Goal: Task Accomplishment & Management: Complete application form

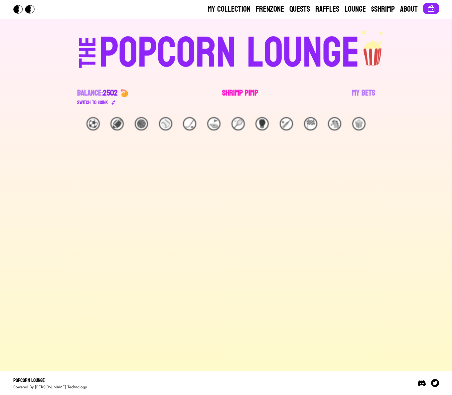
click at [249, 95] on link "Shrimp Pimp" at bounding box center [240, 97] width 36 height 19
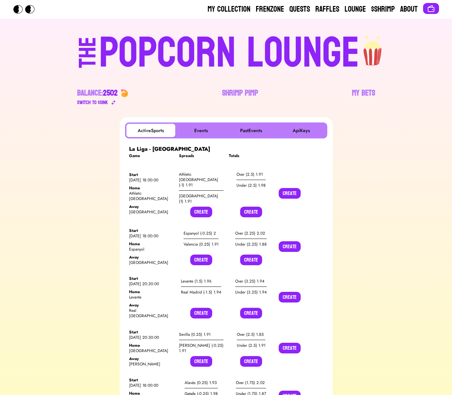
click at [198, 207] on button "Create" at bounding box center [201, 212] width 22 height 11
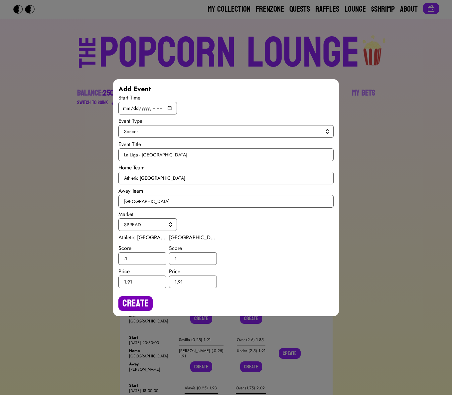
click at [134, 302] on button "Create" at bounding box center [135, 303] width 34 height 15
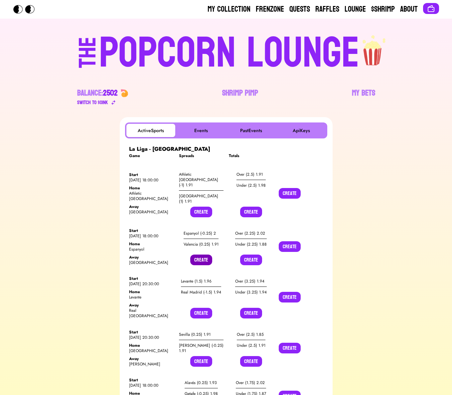
click at [208, 255] on button "Create" at bounding box center [201, 260] width 22 height 11
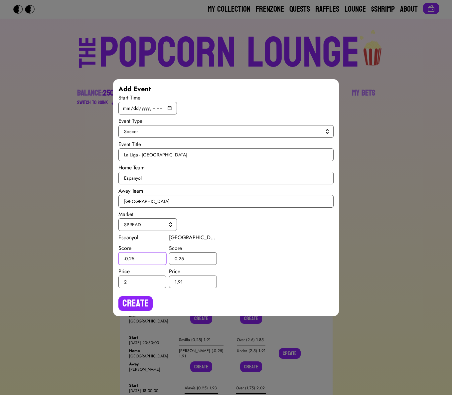
click at [130, 258] on input "-0.25" at bounding box center [142, 258] width 48 height 13
type input "-0.5"
click at [181, 258] on input "0.25" at bounding box center [193, 258] width 48 height 13
type input "0.5"
click at [131, 303] on button "Create" at bounding box center [135, 303] width 34 height 15
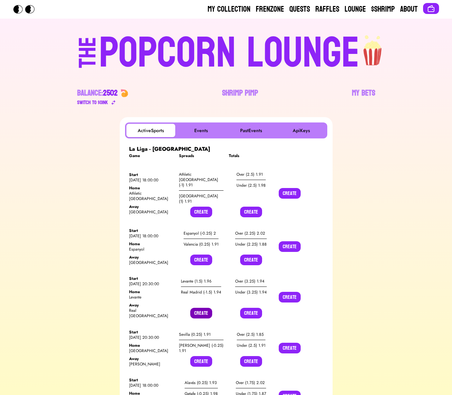
click at [202, 308] on button "Create" at bounding box center [201, 313] width 22 height 11
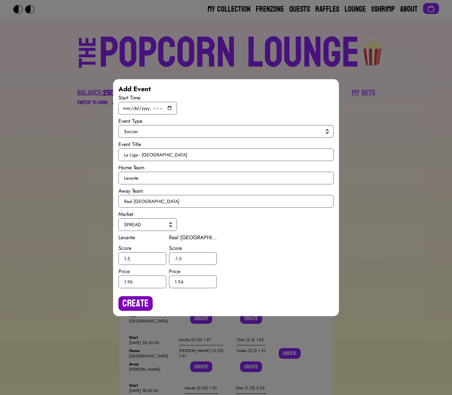
click at [139, 300] on button "Create" at bounding box center [135, 303] width 34 height 15
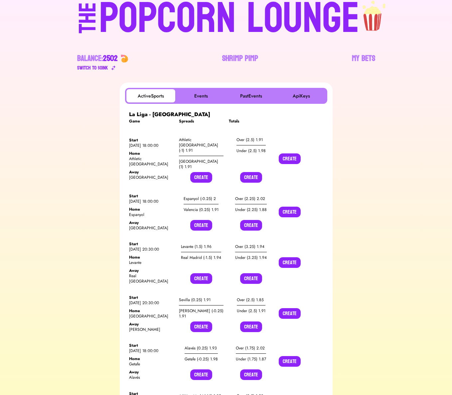
scroll to position [38, 0]
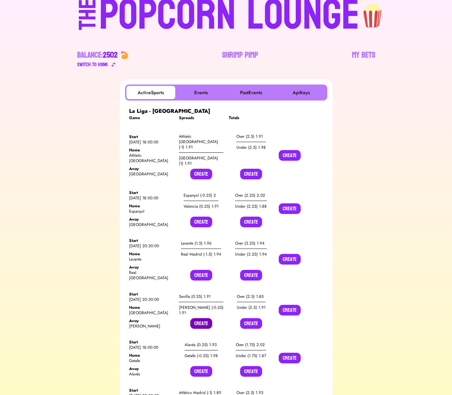
click at [198, 318] on button "Create" at bounding box center [201, 323] width 22 height 11
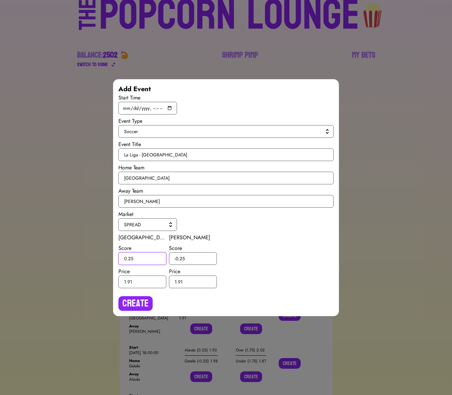
click at [130, 258] on input "0.25" at bounding box center [142, 258] width 48 height 13
type input "0.5"
click at [183, 258] on input "-0.25" at bounding box center [193, 258] width 48 height 13
type input "-0.5"
click at [144, 309] on button "Create" at bounding box center [135, 303] width 34 height 15
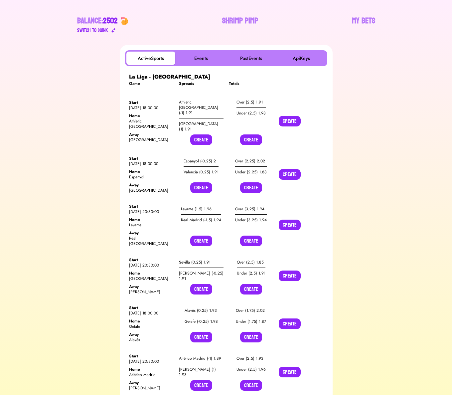
scroll to position [91, 0]
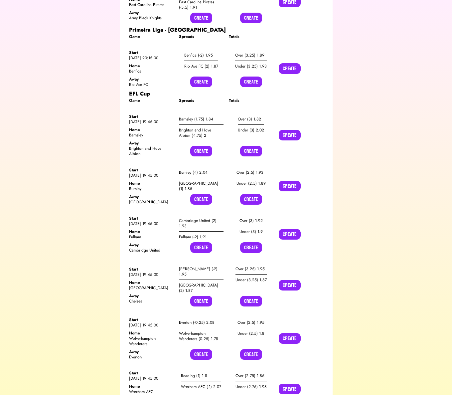
scroll to position [792, 0]
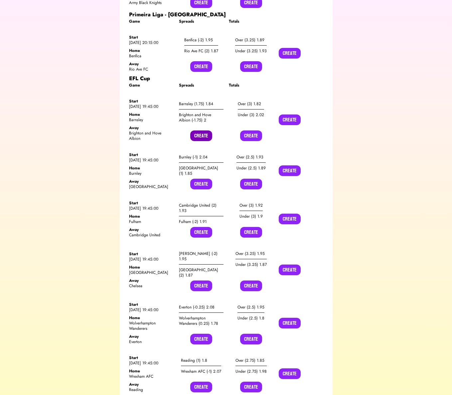
click at [203, 130] on button "Create" at bounding box center [201, 135] width 22 height 11
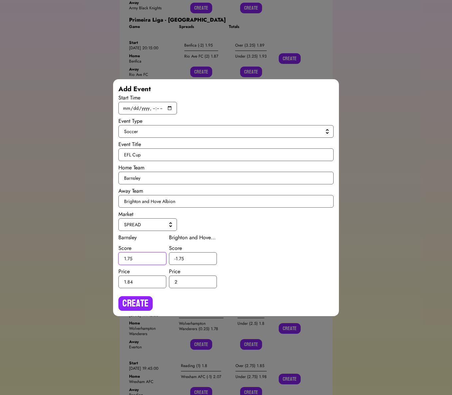
click at [129, 257] on input "1.75" at bounding box center [142, 258] width 48 height 13
type input "1.5"
click at [181, 257] on input "-1.75" at bounding box center [193, 258] width 48 height 13
type input "-1.5"
click at [143, 299] on button "Create" at bounding box center [135, 303] width 34 height 15
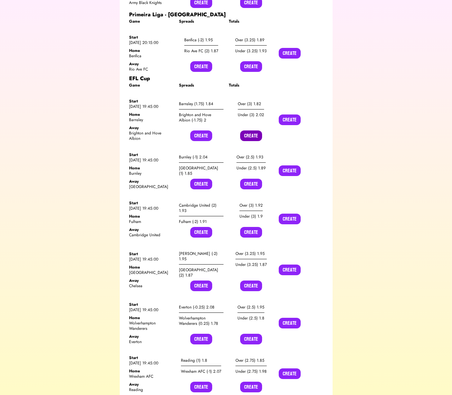
click at [248, 130] on button "Create" at bounding box center [251, 135] width 22 height 11
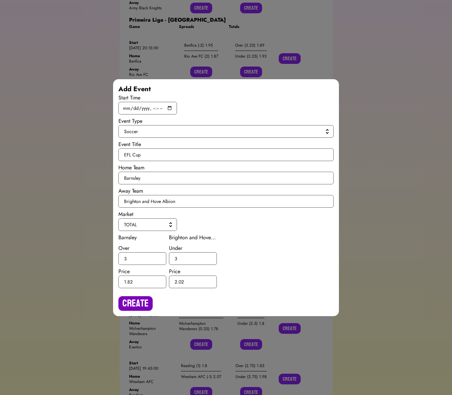
click at [144, 302] on button "Create" at bounding box center [135, 303] width 34 height 15
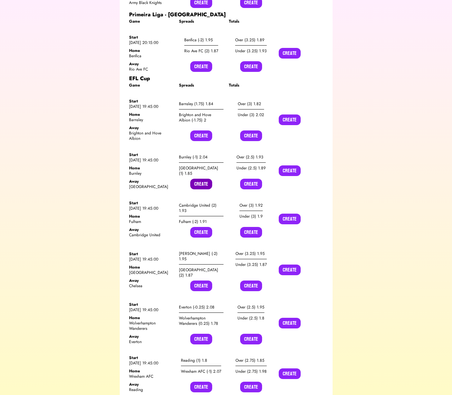
click at [198, 179] on button "Create" at bounding box center [201, 184] width 22 height 11
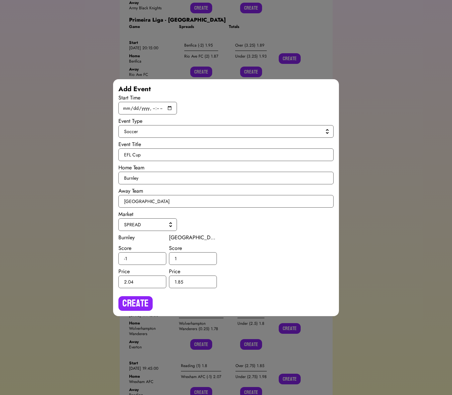
click at [136, 293] on div "Create" at bounding box center [226, 301] width 216 height 20
click at [135, 301] on button "Create" at bounding box center [135, 303] width 34 height 15
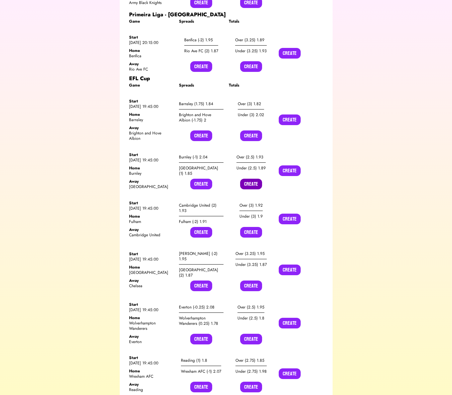
click at [252, 179] on button "Create" at bounding box center [251, 184] width 22 height 11
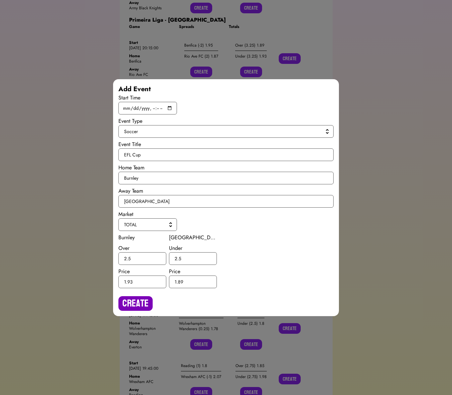
click at [138, 297] on button "Create" at bounding box center [135, 303] width 34 height 15
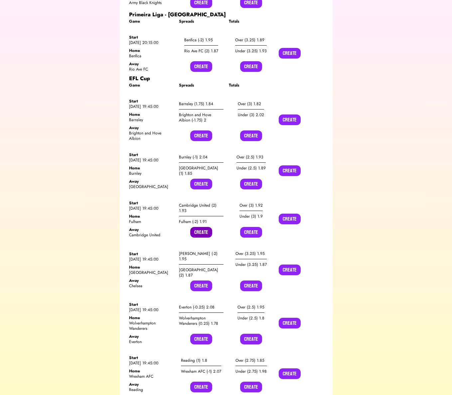
click at [198, 227] on button "Create" at bounding box center [201, 232] width 22 height 11
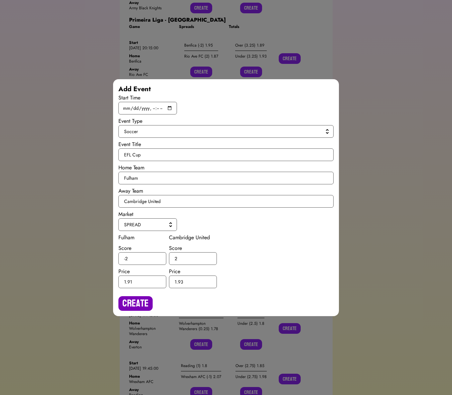
click at [135, 302] on button "Create" at bounding box center [135, 303] width 34 height 15
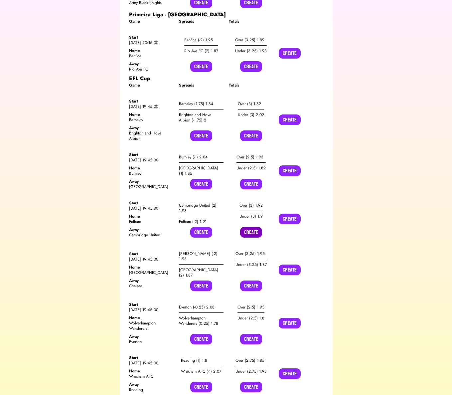
click at [251, 227] on button "Create" at bounding box center [251, 232] width 22 height 11
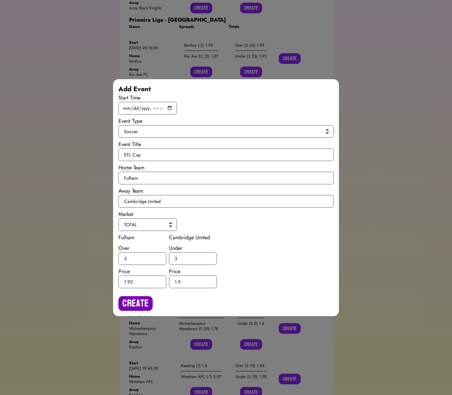
click at [136, 301] on button "Create" at bounding box center [135, 303] width 34 height 15
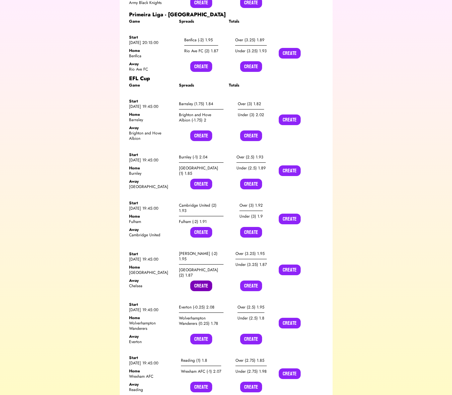
click at [204, 281] on button "Create" at bounding box center [201, 286] width 22 height 11
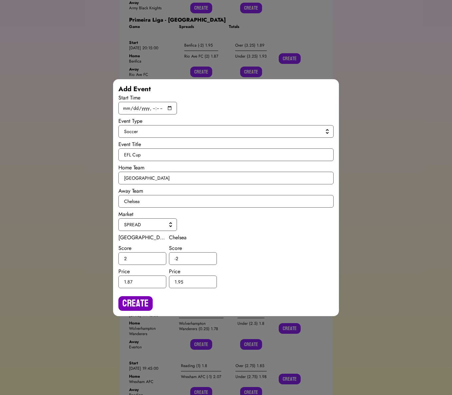
click at [131, 306] on button "Create" at bounding box center [135, 303] width 34 height 15
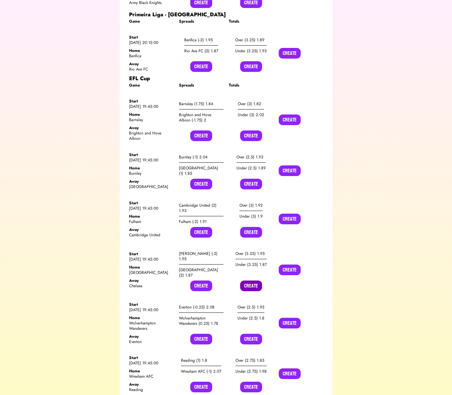
click at [258, 281] on button "Create" at bounding box center [251, 286] width 22 height 11
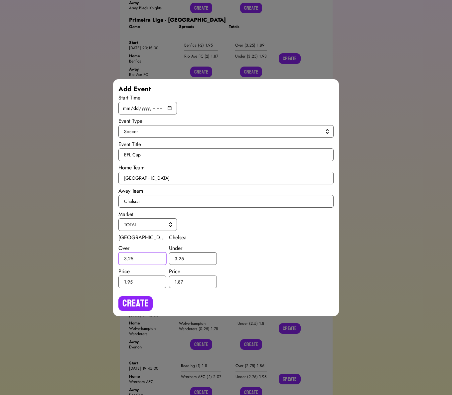
click at [130, 259] on input "3.25" at bounding box center [142, 258] width 48 height 13
type input "3.5"
click at [182, 257] on input "3.25" at bounding box center [193, 258] width 48 height 13
type input "3.5"
click at [137, 303] on button "Create" at bounding box center [135, 303] width 34 height 15
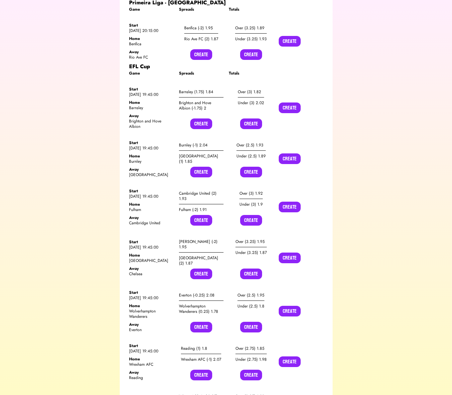
scroll to position [808, 0]
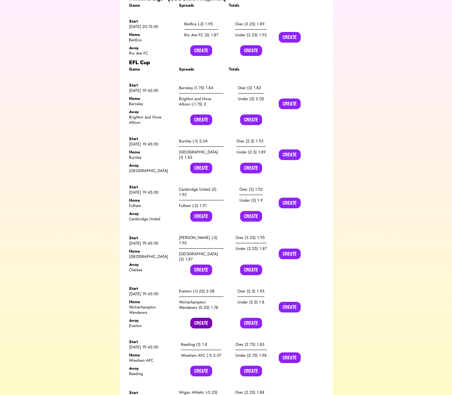
click at [200, 318] on button "Create" at bounding box center [201, 323] width 22 height 11
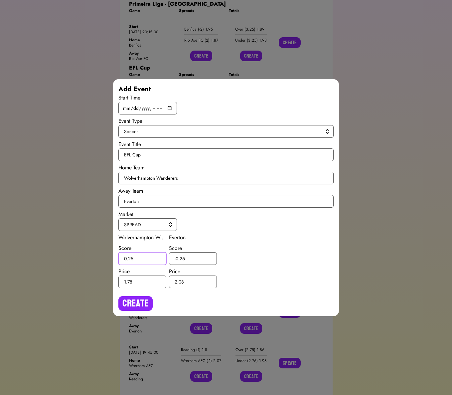
click at [131, 258] on input "0.25" at bounding box center [142, 258] width 48 height 13
type input "0.5"
click at [183, 258] on input "-0.25" at bounding box center [193, 258] width 48 height 13
type input "-0.5"
click at [135, 304] on button "Create" at bounding box center [135, 303] width 34 height 15
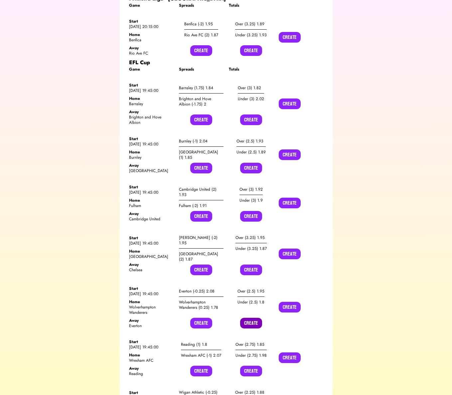
click at [245, 318] on button "Create" at bounding box center [251, 323] width 22 height 11
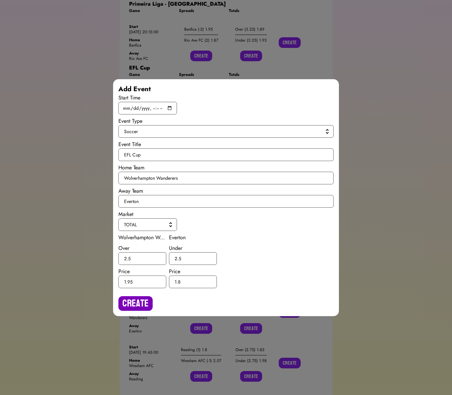
click at [143, 301] on button "Create" at bounding box center [135, 303] width 34 height 15
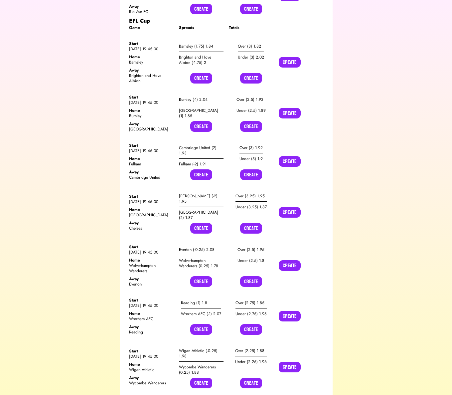
scroll to position [862, 0]
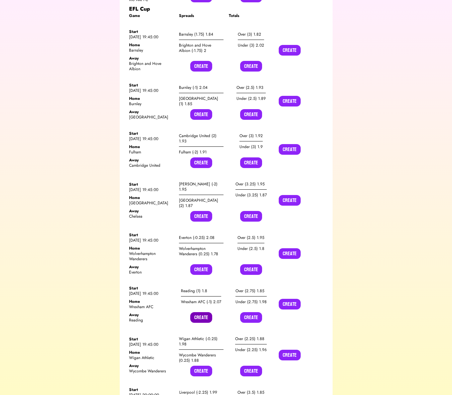
click at [199, 312] on button "Create" at bounding box center [201, 317] width 22 height 11
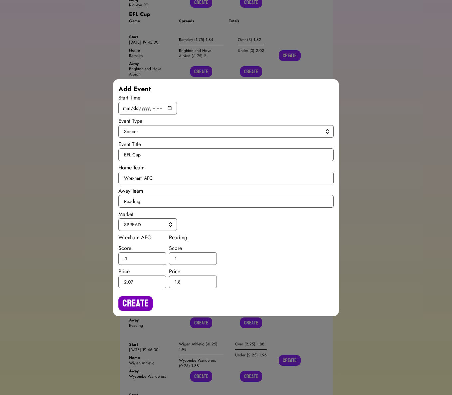
click at [139, 296] on button "Create" at bounding box center [135, 303] width 34 height 15
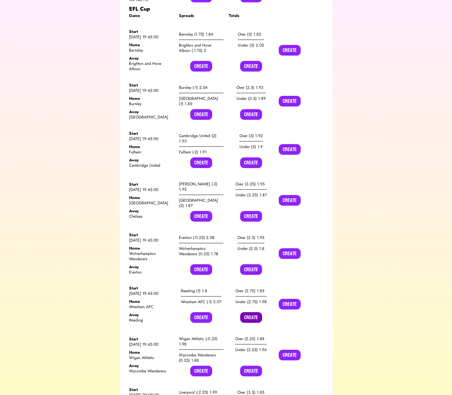
click at [245, 312] on button "Create" at bounding box center [251, 317] width 22 height 11
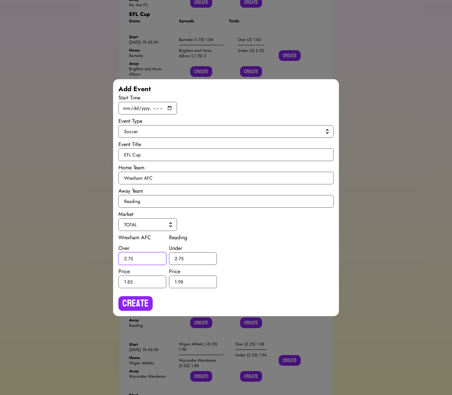
click at [131, 258] on input "2.75" at bounding box center [142, 258] width 48 height 13
type input "2.5"
click at [181, 257] on input "2.75" at bounding box center [193, 258] width 48 height 13
type input "2.5"
click at [141, 305] on button "Create" at bounding box center [135, 303] width 34 height 15
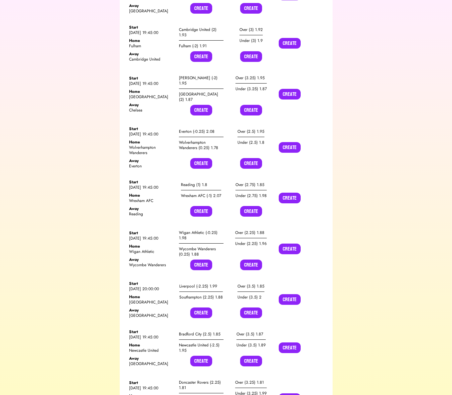
scroll to position [970, 0]
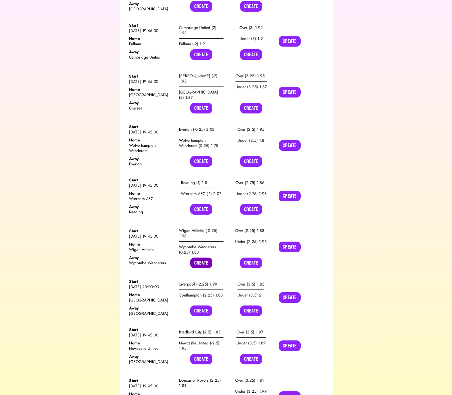
click at [197, 258] on button "Create" at bounding box center [201, 263] width 22 height 11
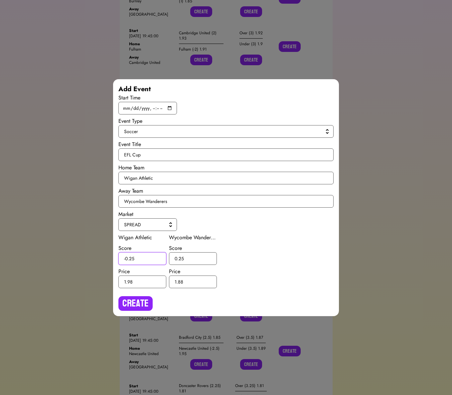
click at [131, 257] on input "-0.25" at bounding box center [142, 258] width 48 height 13
type input "-0.5"
click at [181, 257] on input "0.25" at bounding box center [193, 258] width 48 height 13
type input "0.5"
click at [138, 301] on button "Create" at bounding box center [135, 303] width 34 height 15
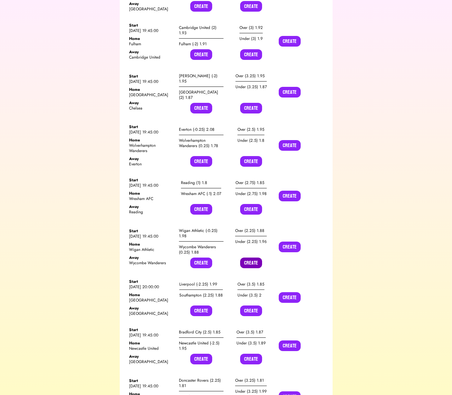
click at [247, 258] on button "Create" at bounding box center [251, 263] width 22 height 11
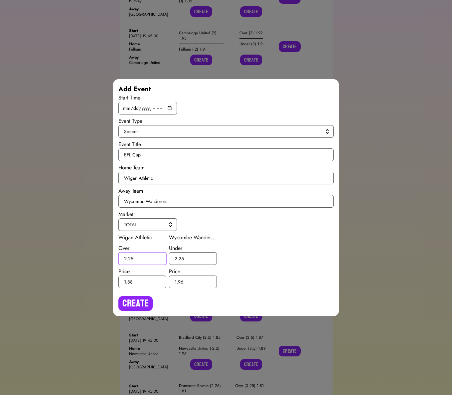
click at [132, 257] on input "2.25" at bounding box center [142, 258] width 48 height 13
click at [131, 257] on input "2.25" at bounding box center [142, 258] width 48 height 13
type input "2.5"
click at [181, 256] on input "2.25" at bounding box center [193, 258] width 48 height 13
type input "2.5"
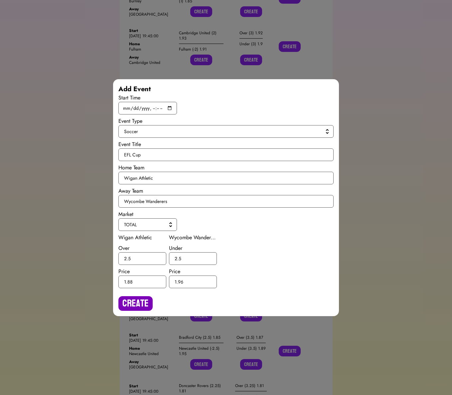
click at [136, 303] on button "Create" at bounding box center [135, 303] width 34 height 15
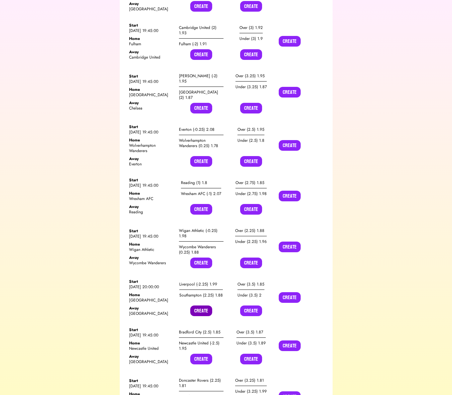
click at [198, 306] on button "Create" at bounding box center [201, 311] width 22 height 11
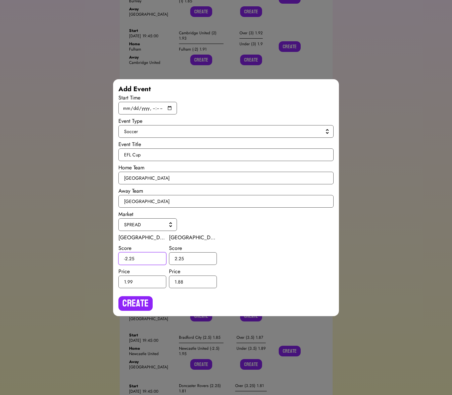
click at [133, 259] on input "-2.25" at bounding box center [142, 258] width 48 height 13
type input "-2.5"
click at [182, 258] on input "2.25" at bounding box center [193, 258] width 48 height 13
type input "2.5"
click at [134, 303] on button "Create" at bounding box center [135, 303] width 34 height 15
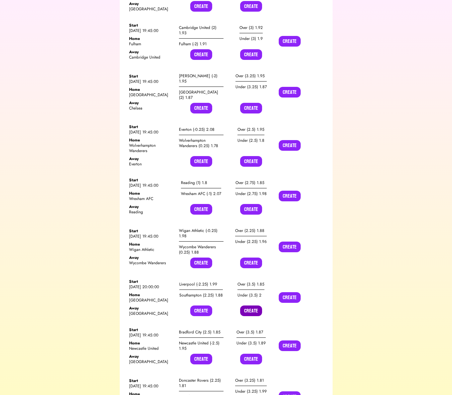
click at [249, 306] on button "Create" at bounding box center [251, 311] width 22 height 11
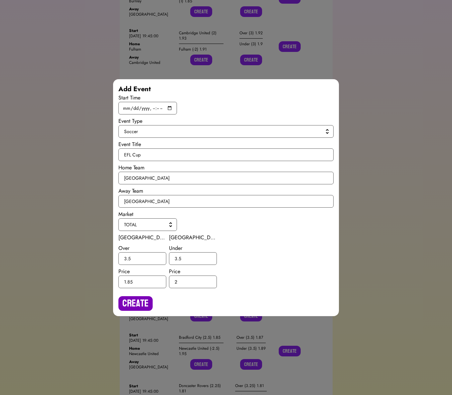
click at [129, 299] on button "Create" at bounding box center [135, 303] width 34 height 15
